Goal: Transaction & Acquisition: Purchase product/service

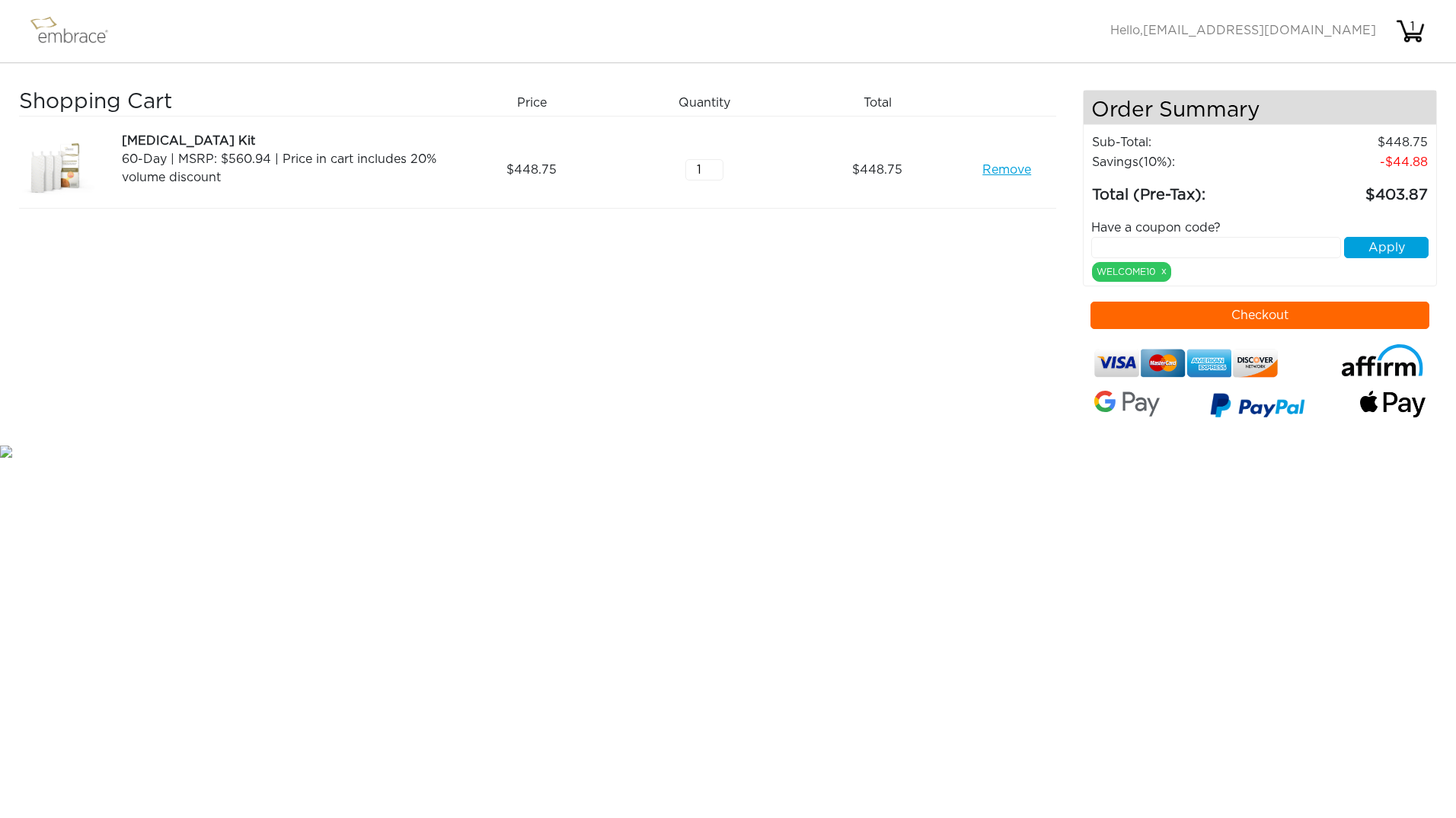
click at [1221, 246] on input "text" at bounding box center [1216, 247] width 249 height 21
type input "tuckortreat"
click at [1381, 252] on button "Apply" at bounding box center [1386, 247] width 85 height 21
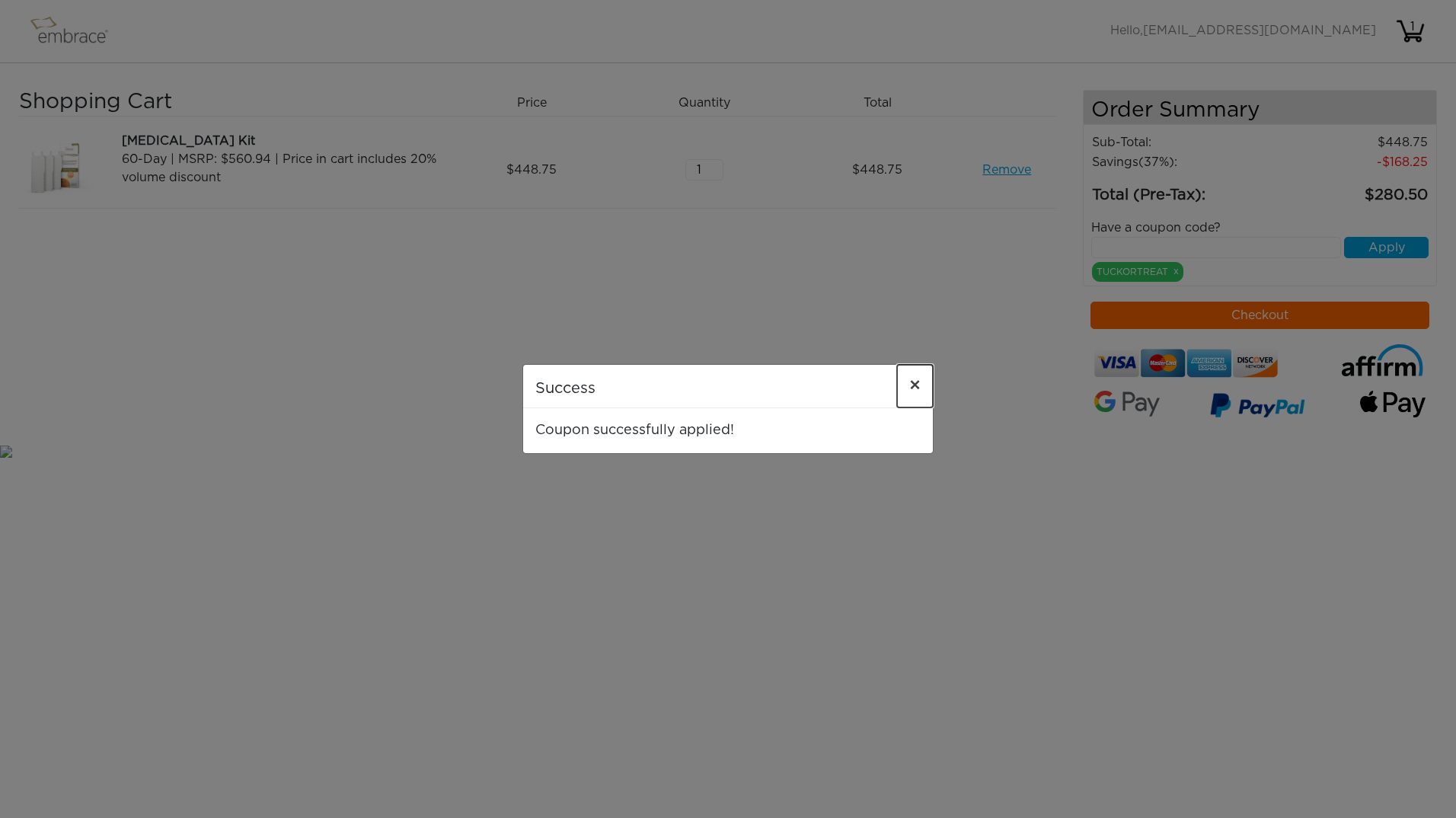
click at [907, 388] on button "×" at bounding box center [915, 385] width 36 height 43
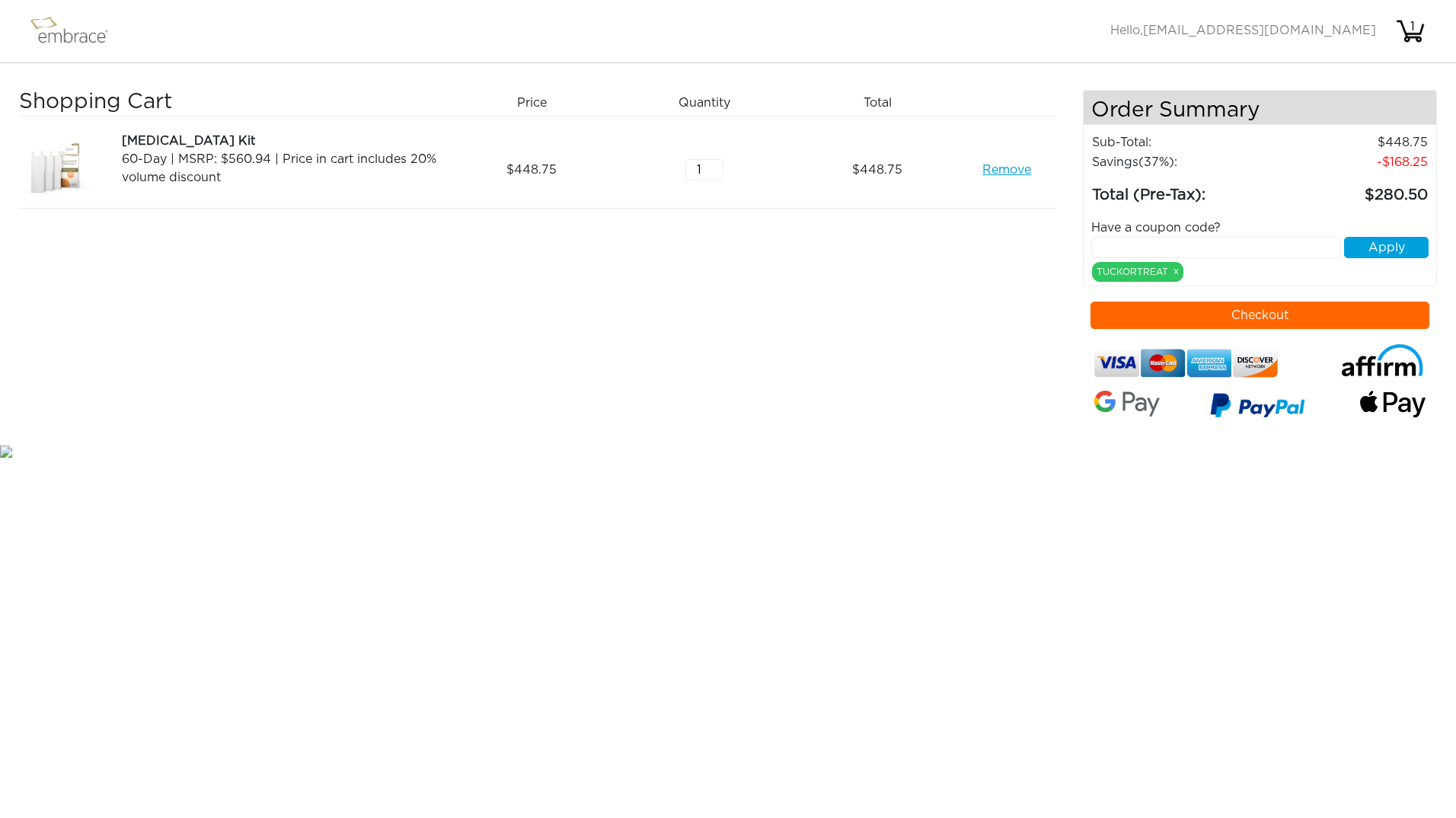
click at [1225, 315] on button "Checkout" at bounding box center [1260, 315] width 340 height 27
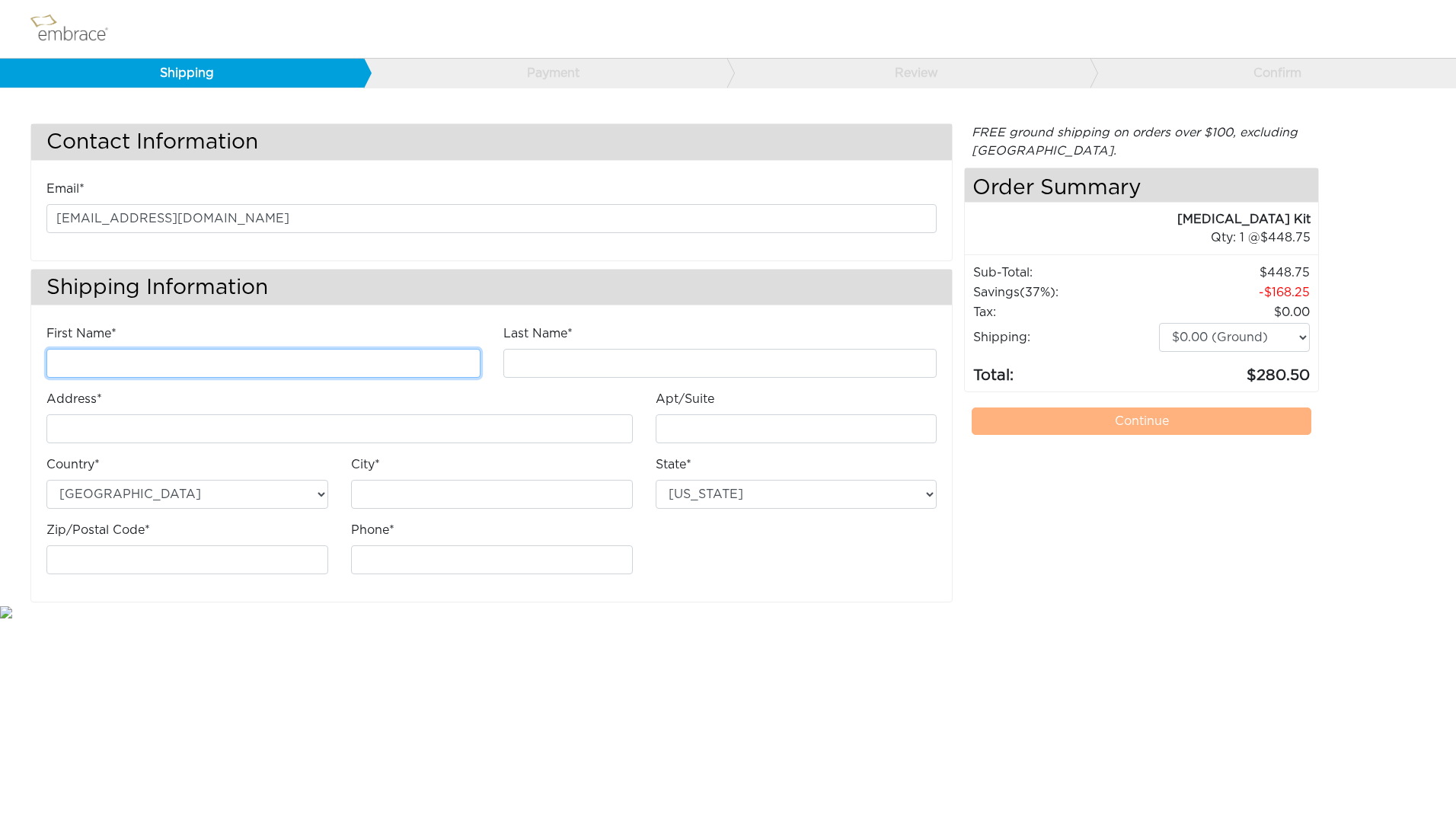
click at [235, 360] on input "First Name*" at bounding box center [263, 363] width 434 height 29
type input "kalyn"
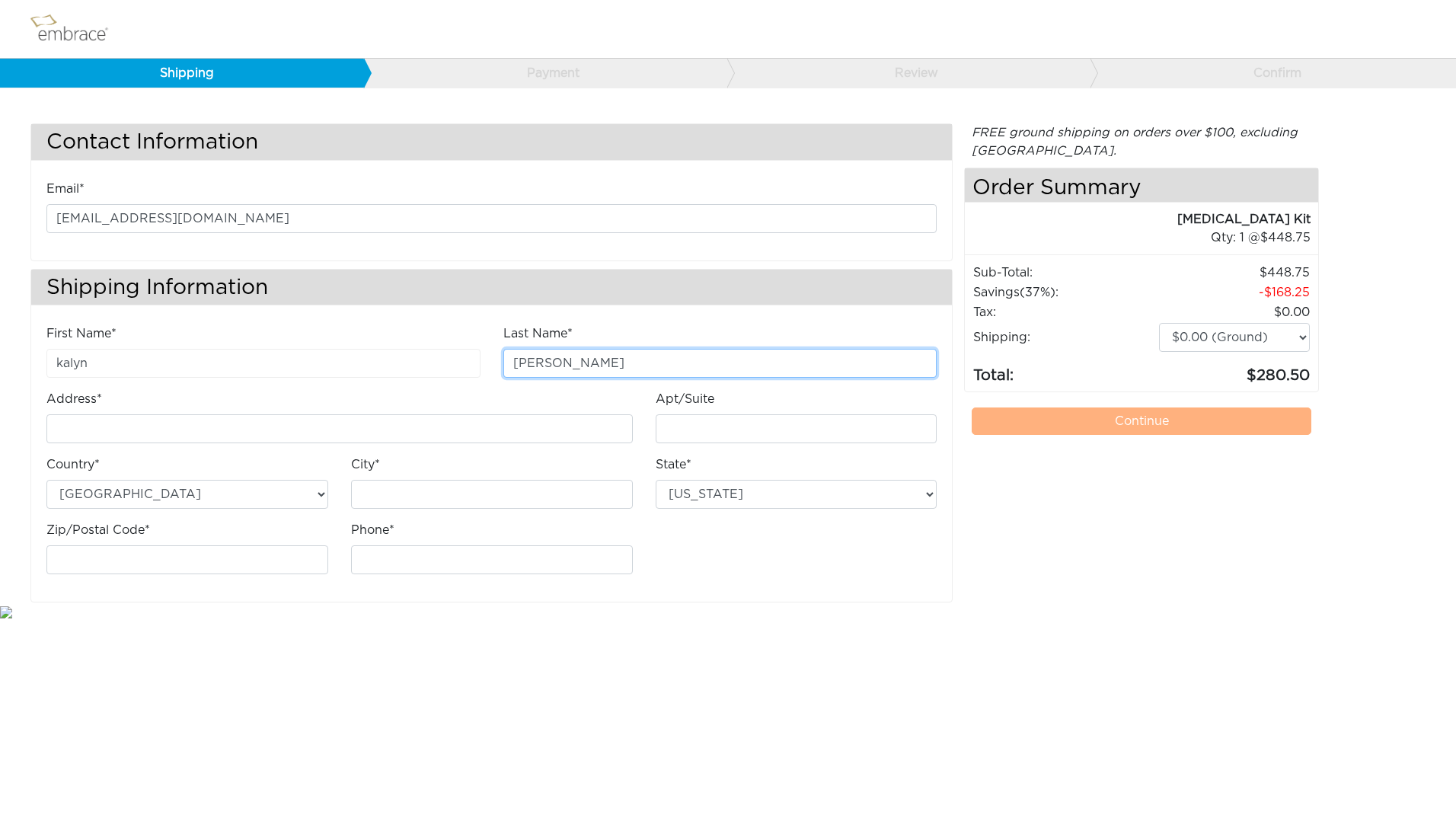
type input "[PERSON_NAME]"
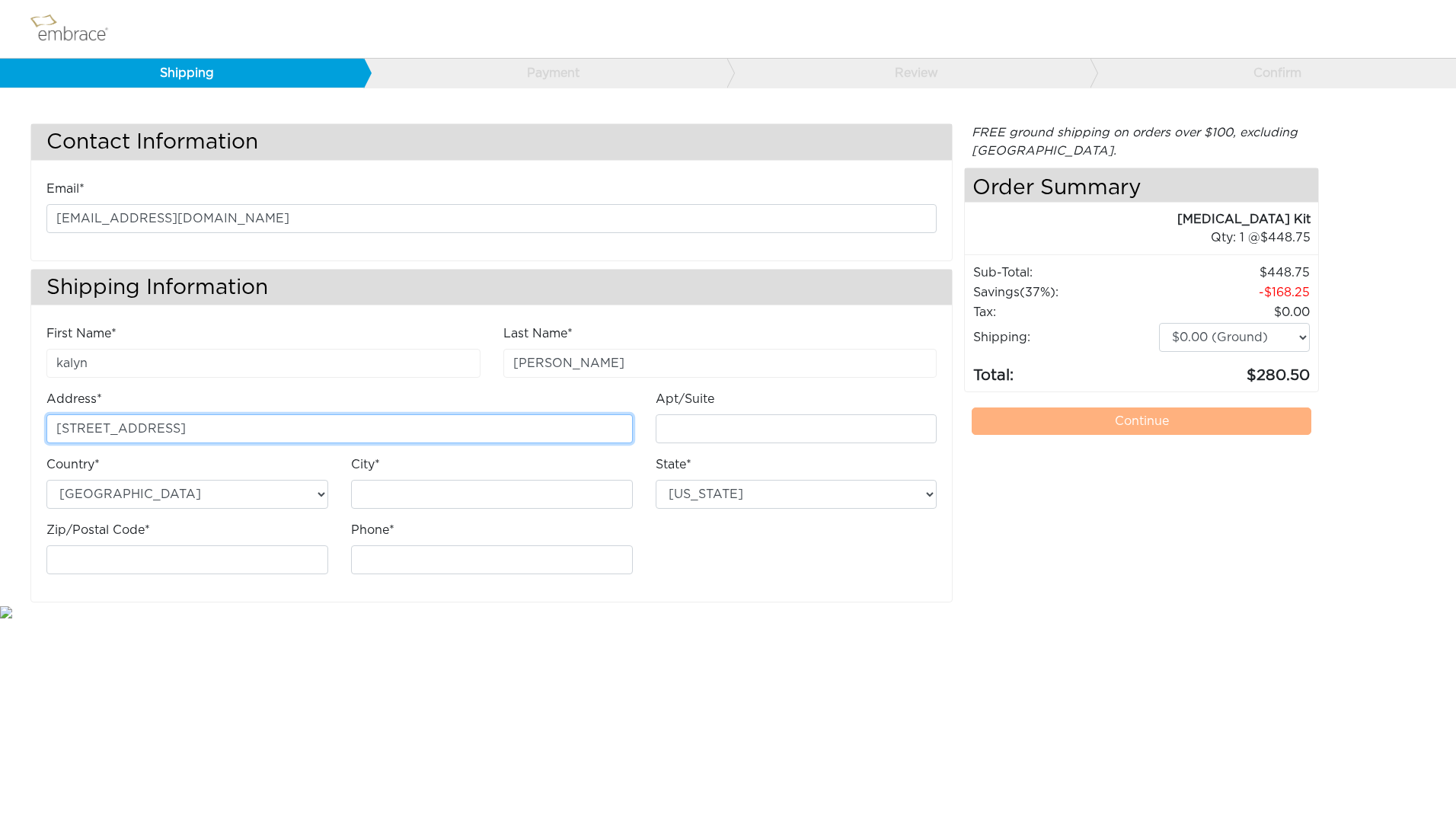
type input "[STREET_ADDRESS]"
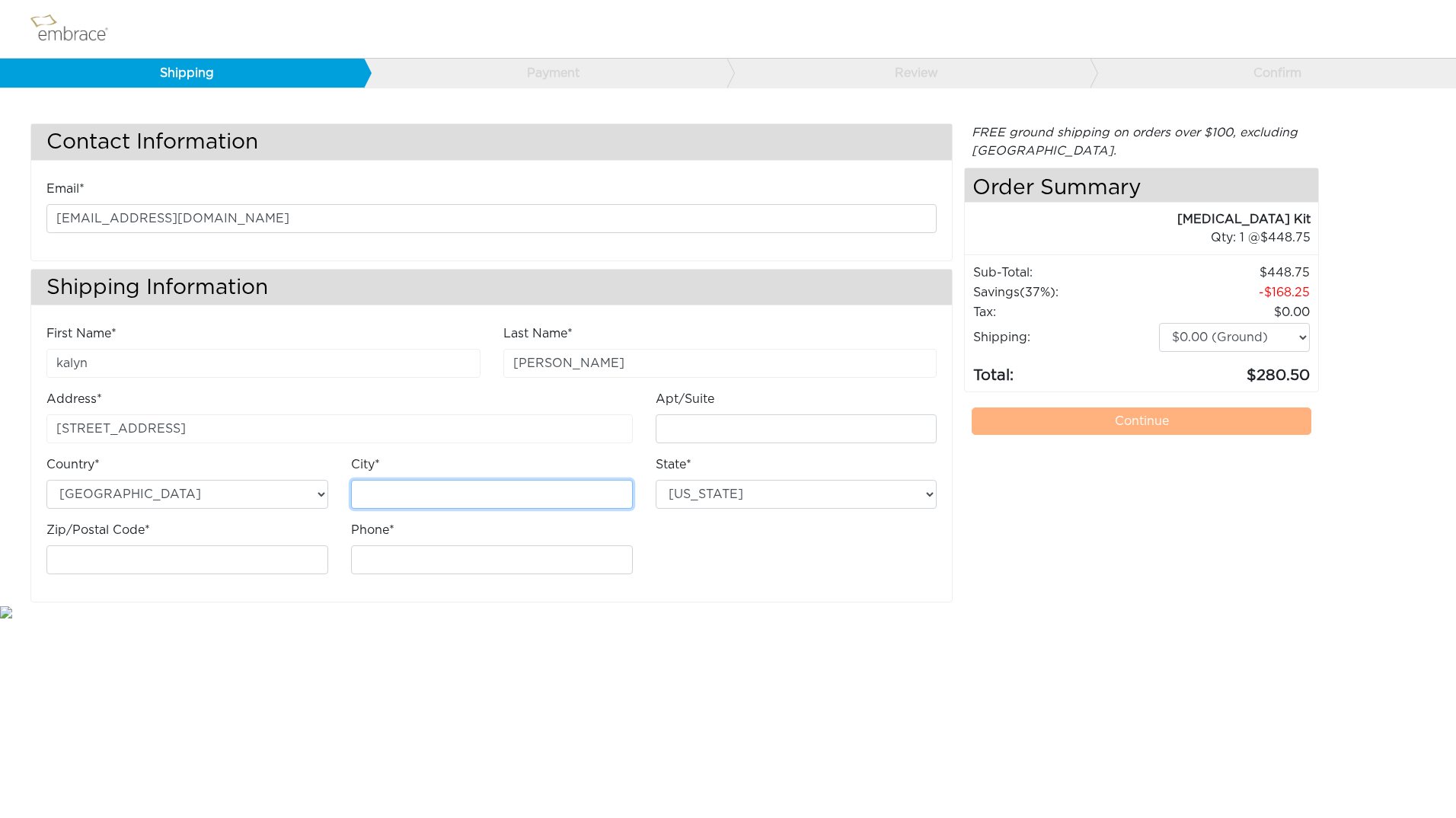
click at [416, 493] on input "City*" at bounding box center [492, 493] width 282 height 29
type input "Brookings"
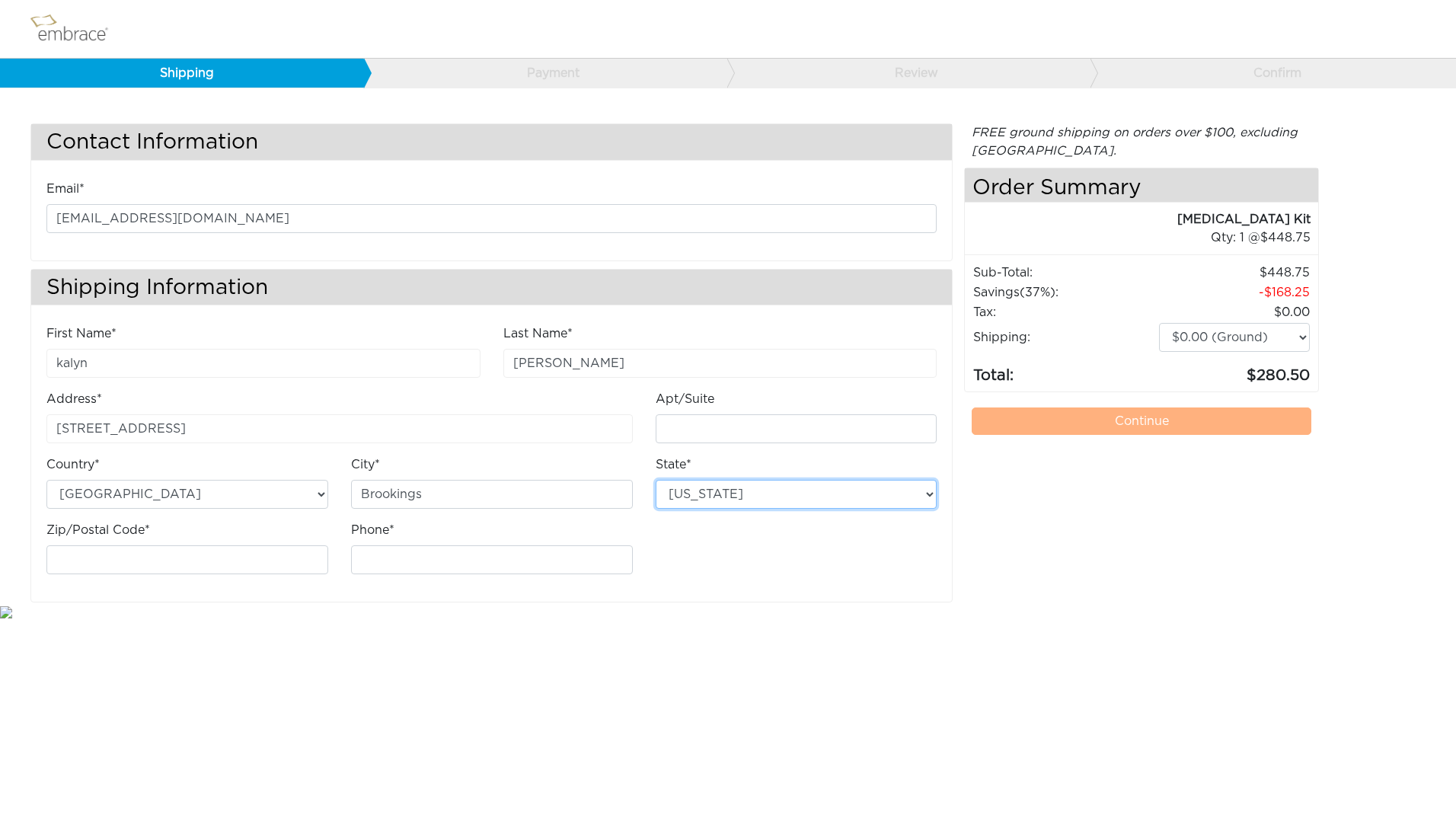
click at [782, 503] on select "Alabama Alaska Arizona Arkansas California Colorado Connecticut District of Col…" at bounding box center [796, 493] width 282 height 29
select select "OR"
click at [656, 479] on select "Alabama Alaska Arizona Arkansas California Colorado Connecticut District of Col…" at bounding box center [796, 493] width 282 height 29
click at [263, 559] on input "Zip/Postal Code*" at bounding box center [187, 559] width 282 height 29
type input "97415"
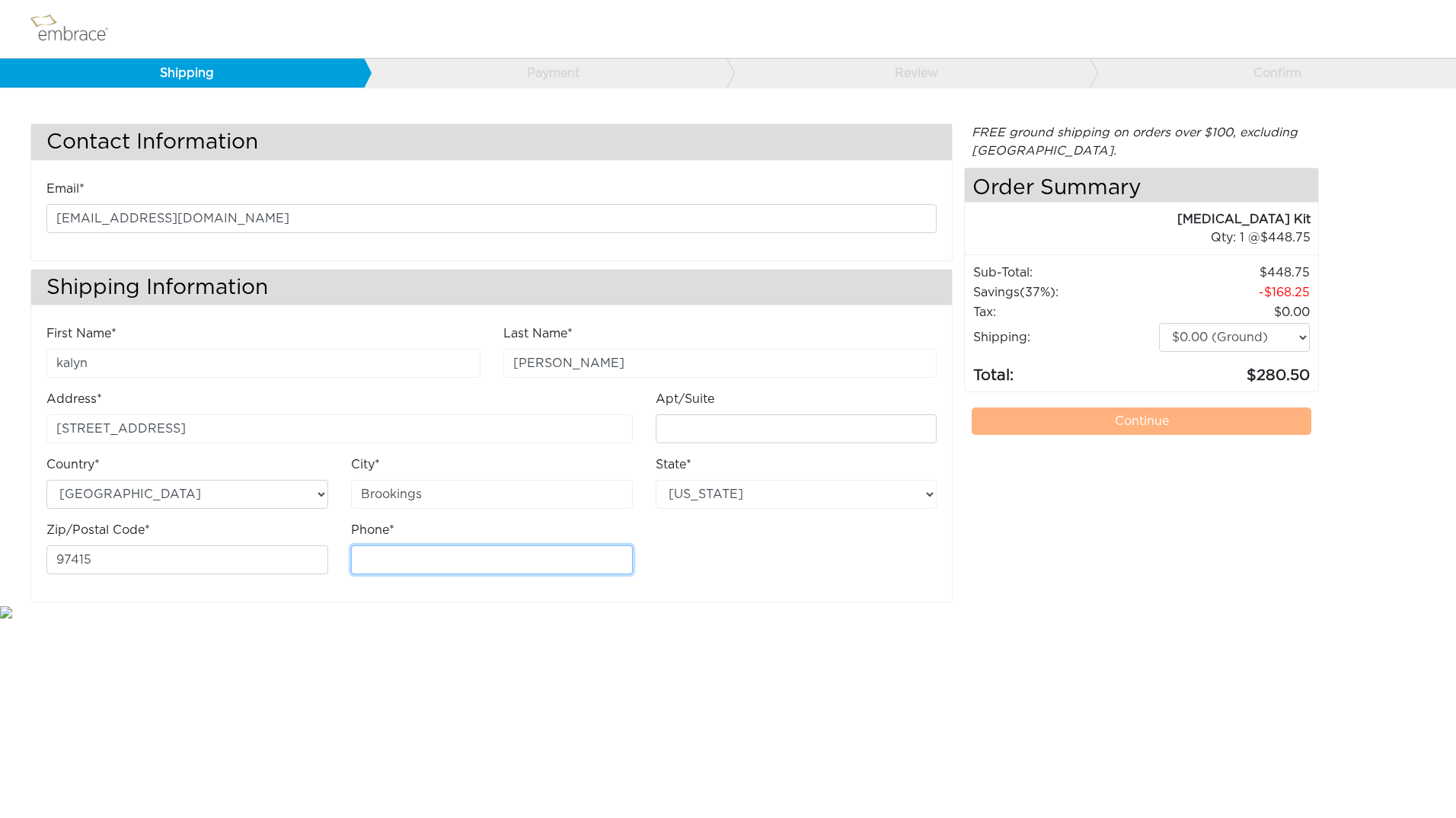
click at [392, 569] on input "Phone*" at bounding box center [492, 559] width 282 height 29
type input "5416614153"
click at [1150, 428] on link "Continue" at bounding box center [1141, 420] width 340 height 27
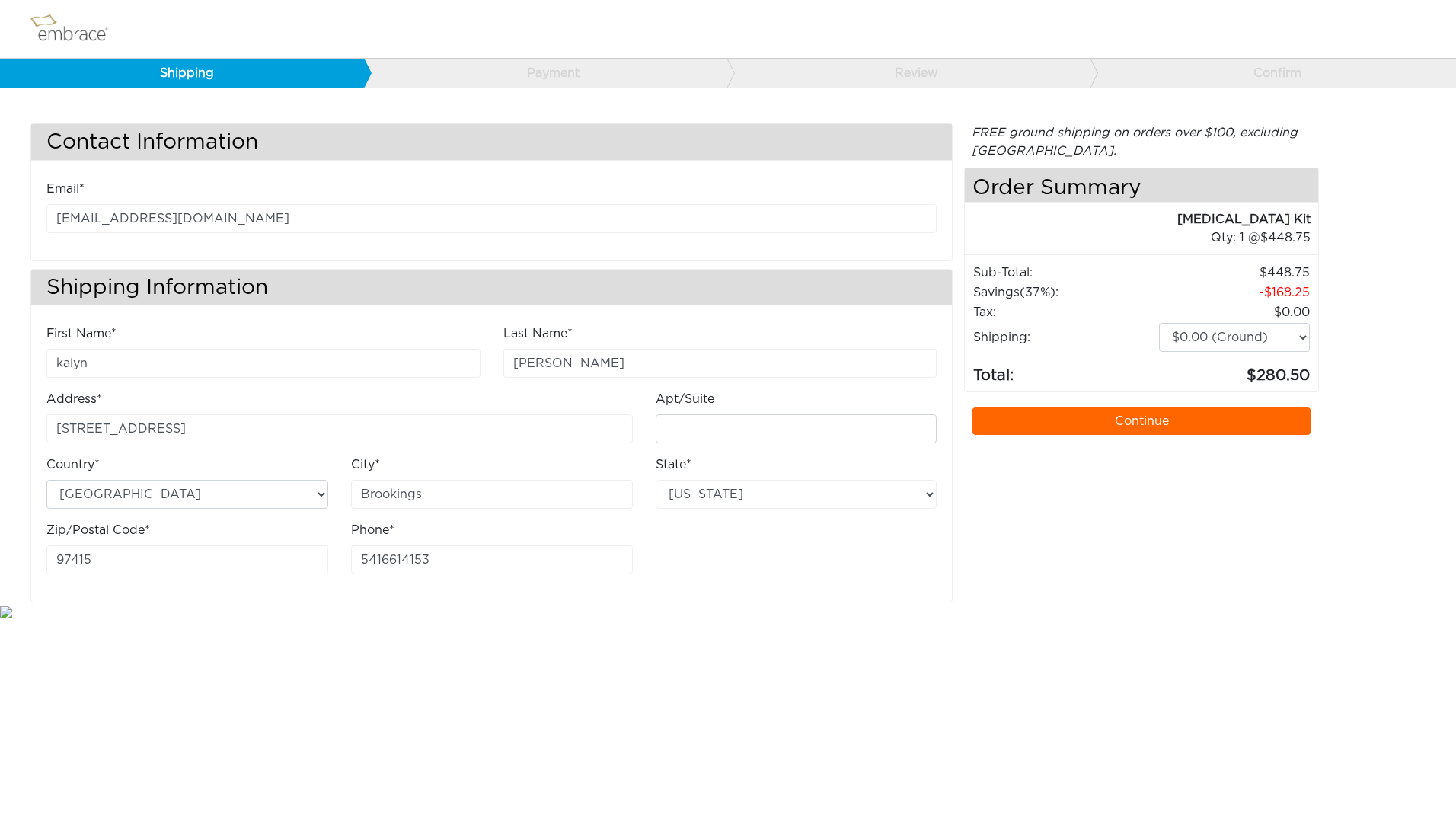
click at [1270, 414] on link "Continue" at bounding box center [1141, 420] width 340 height 27
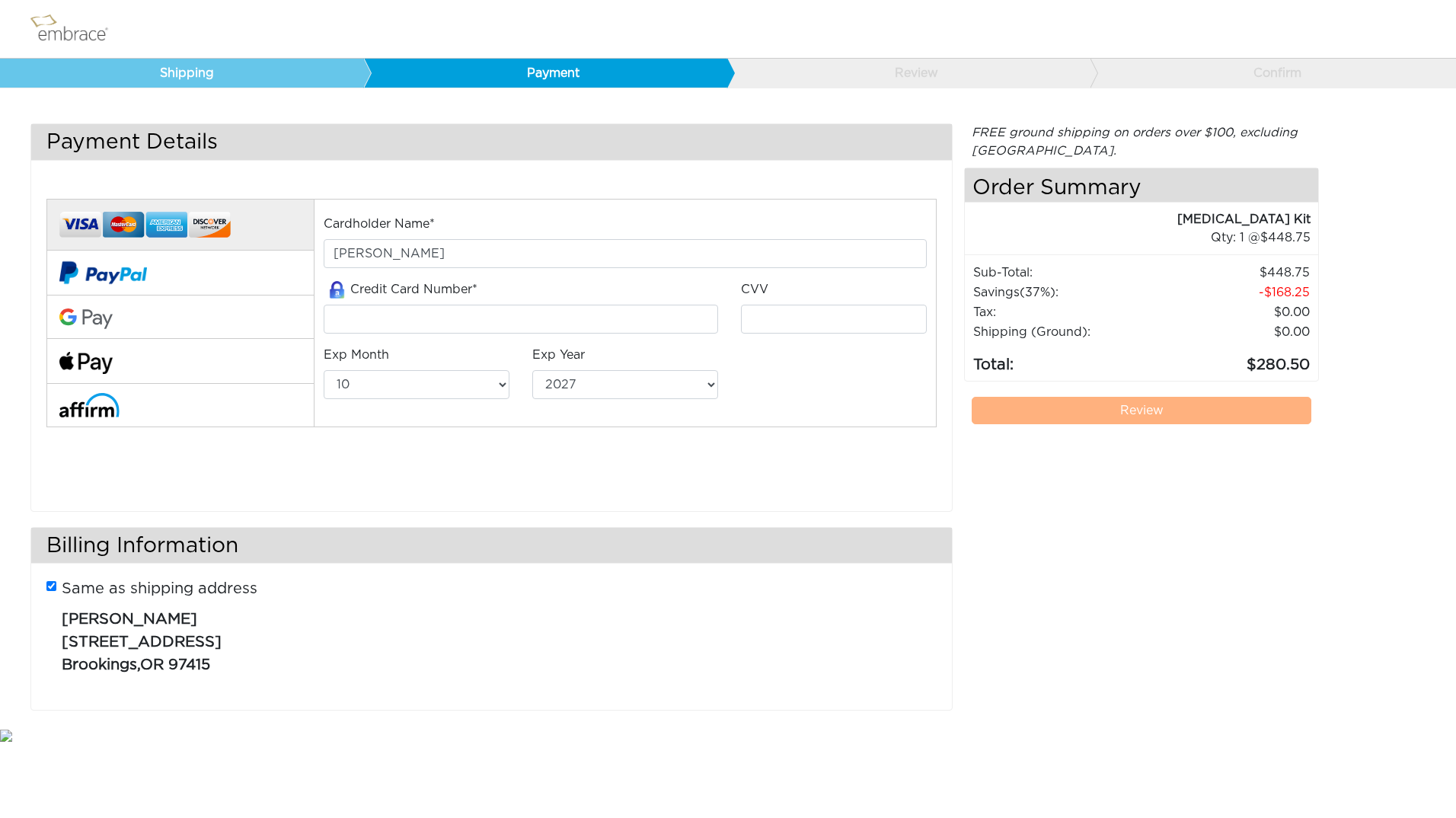
select select "10"
select select "2027"
click at [501, 311] on input "tel" at bounding box center [521, 318] width 395 height 29
type input "4147099633298896"
click at [827, 312] on input "tel" at bounding box center [834, 318] width 186 height 29
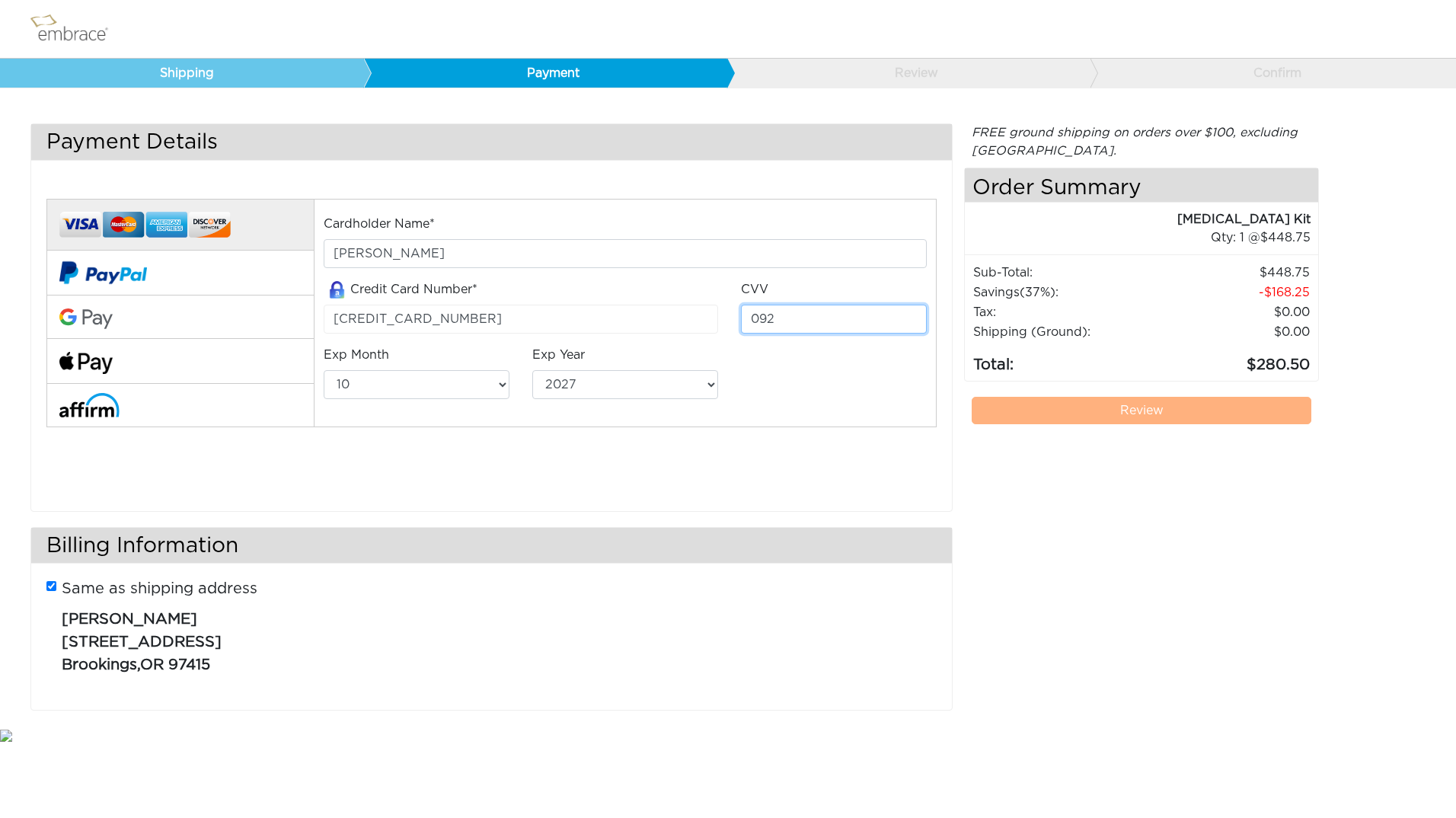
type input "092"
click at [490, 379] on select "01 02 03 04 05 06 07 08 09 10 11 12" at bounding box center [416, 384] width 186 height 29
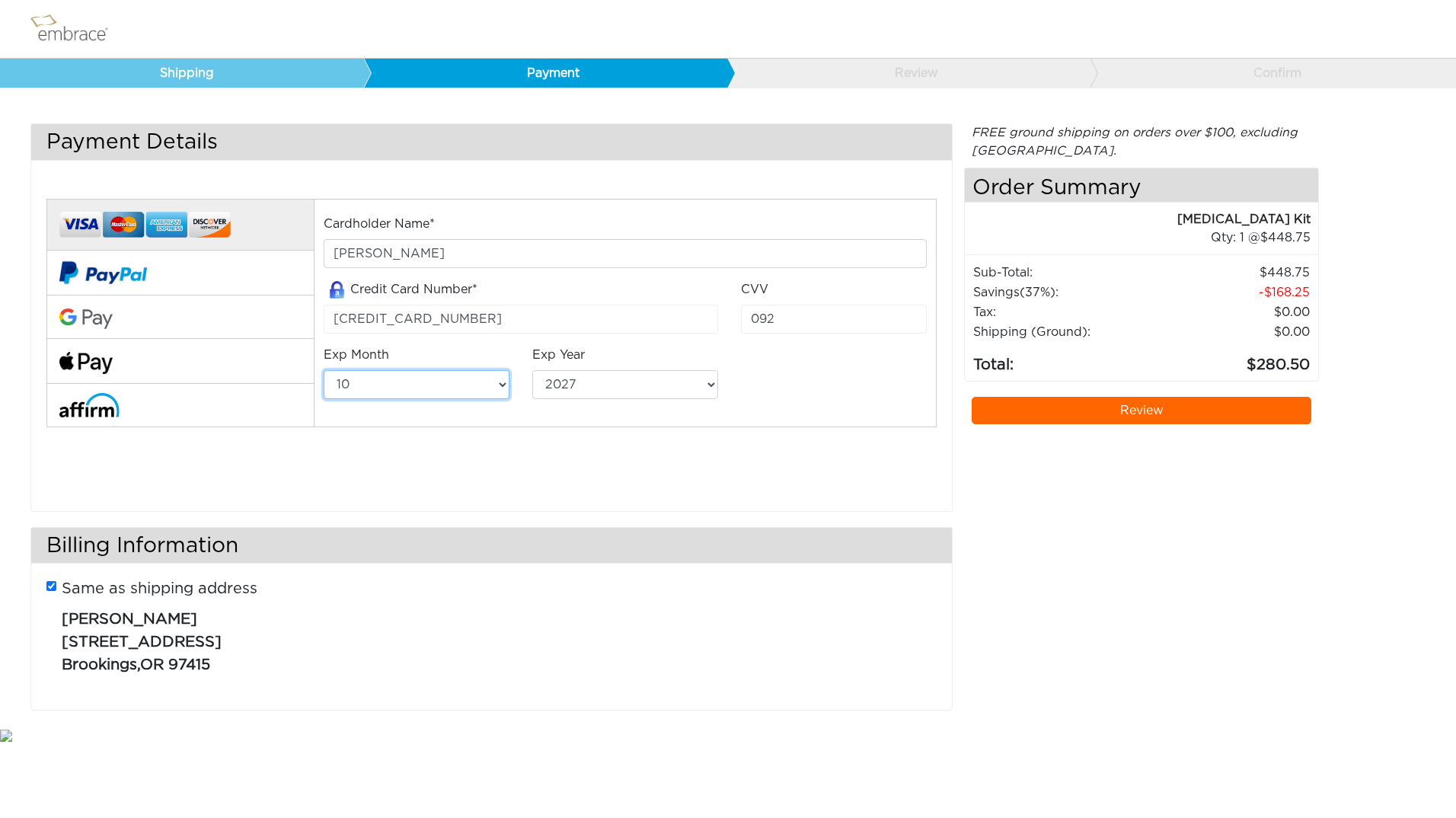
select select "12"
click at [324, 370] on select "01 02 03 04 05 06 07 08 09 10 11 12" at bounding box center [416, 384] width 186 height 29
click at [608, 380] on select "2025 2026 2027 2028 2029 2030 2031 2032 2033 2034 2035 2036 2037 2038 2039" at bounding box center [625, 384] width 186 height 29
select select "2028"
click at [532, 370] on select "2025 2026 2027 2028 2029 2030 2031 2032 2033 2034 2035 2036 2037 2038 2039" at bounding box center [625, 384] width 186 height 29
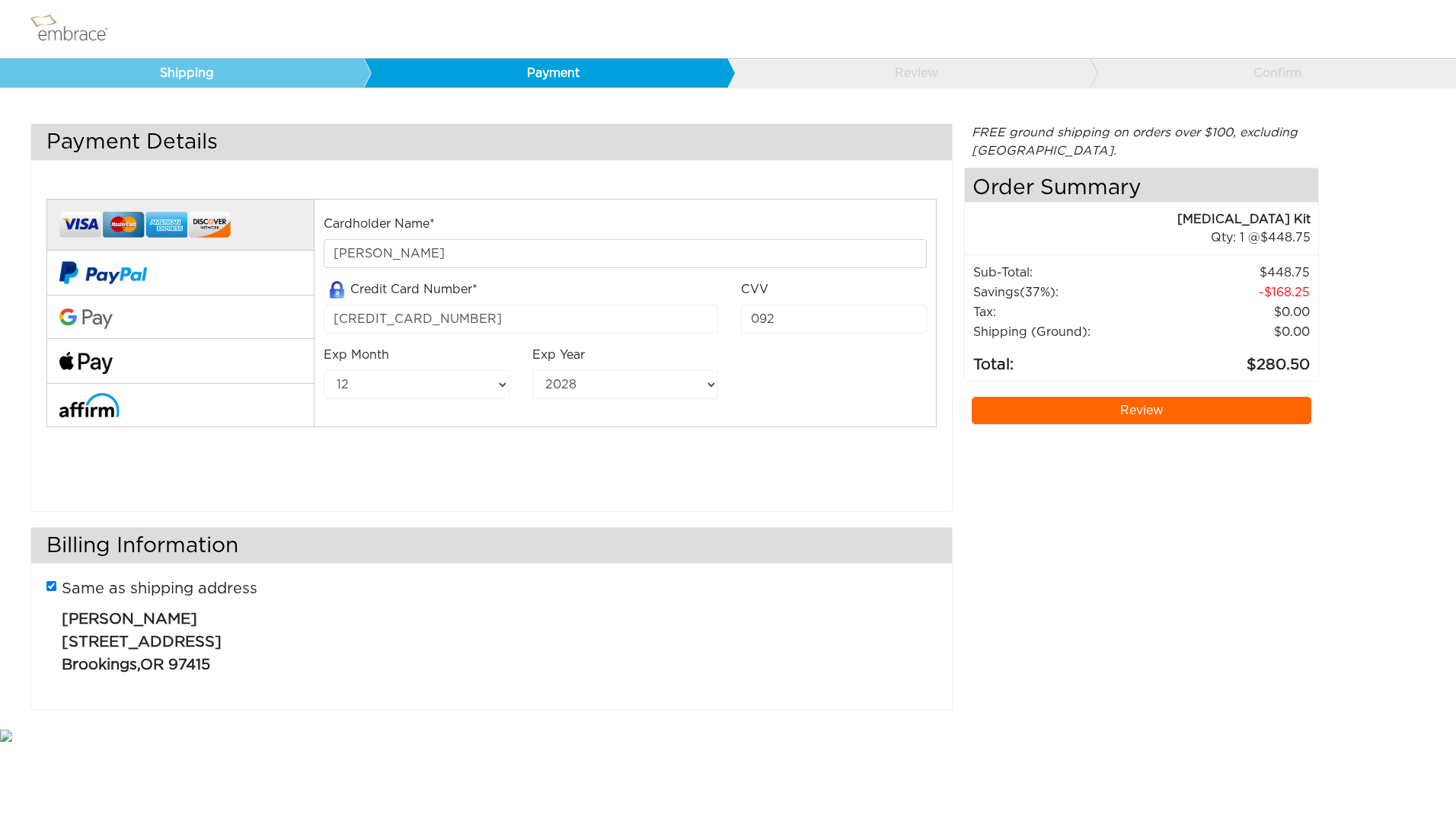
click at [1176, 411] on link "Review" at bounding box center [1141, 410] width 340 height 27
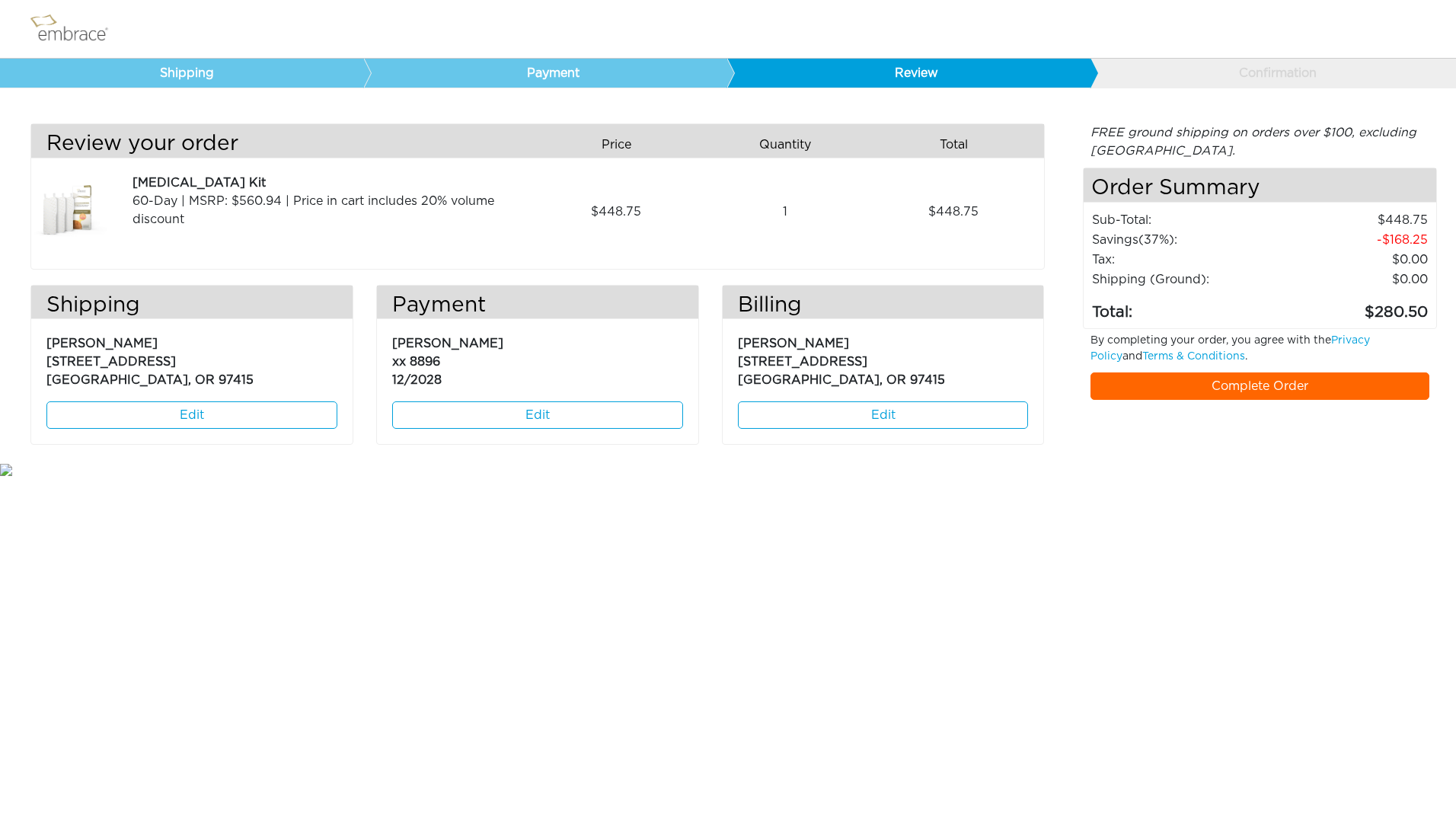
click at [1312, 389] on link "Complete Order" at bounding box center [1260, 385] width 340 height 27
